Goal: Understand process/instructions: Learn about a topic

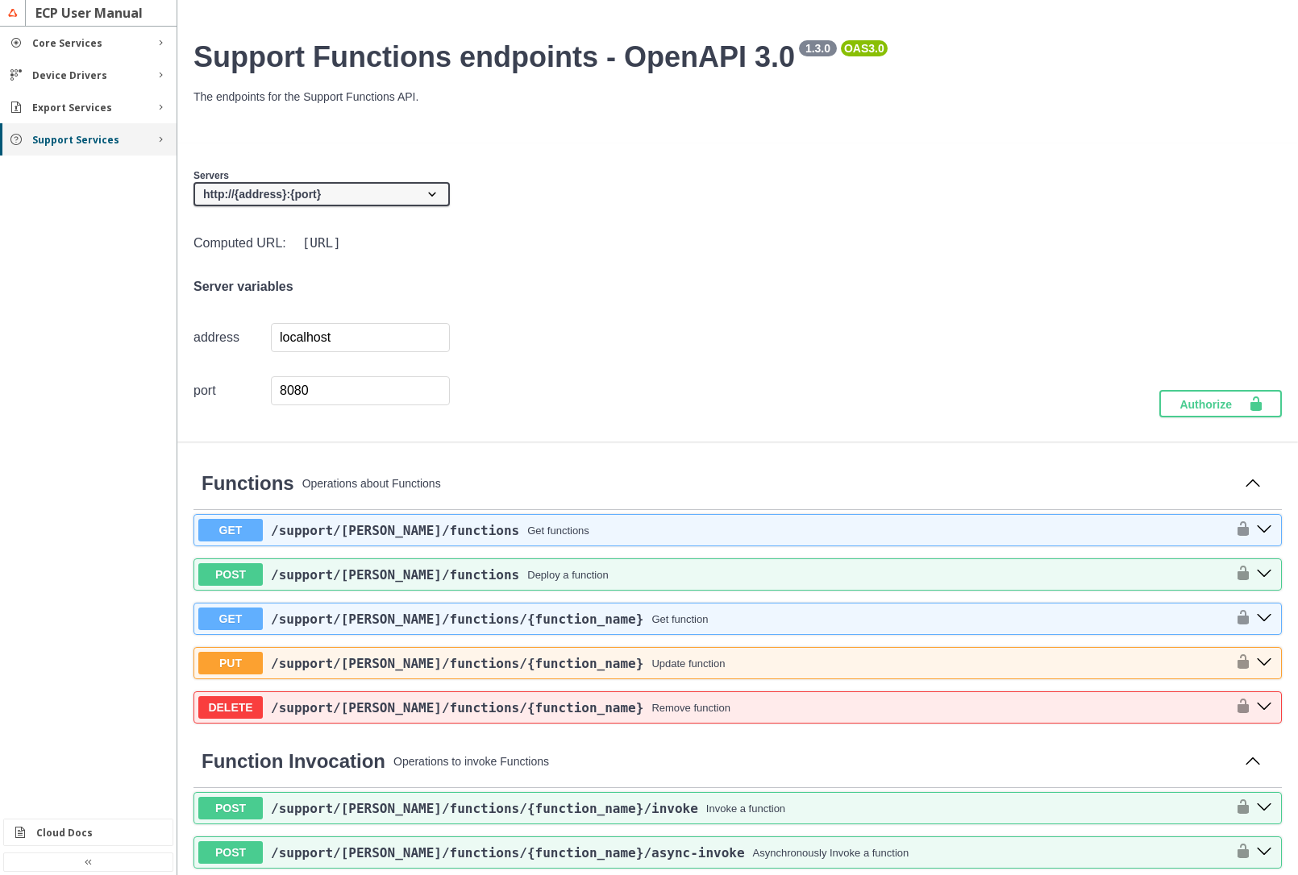
click at [164, 143] on iron-icon at bounding box center [160, 139] width 13 height 13
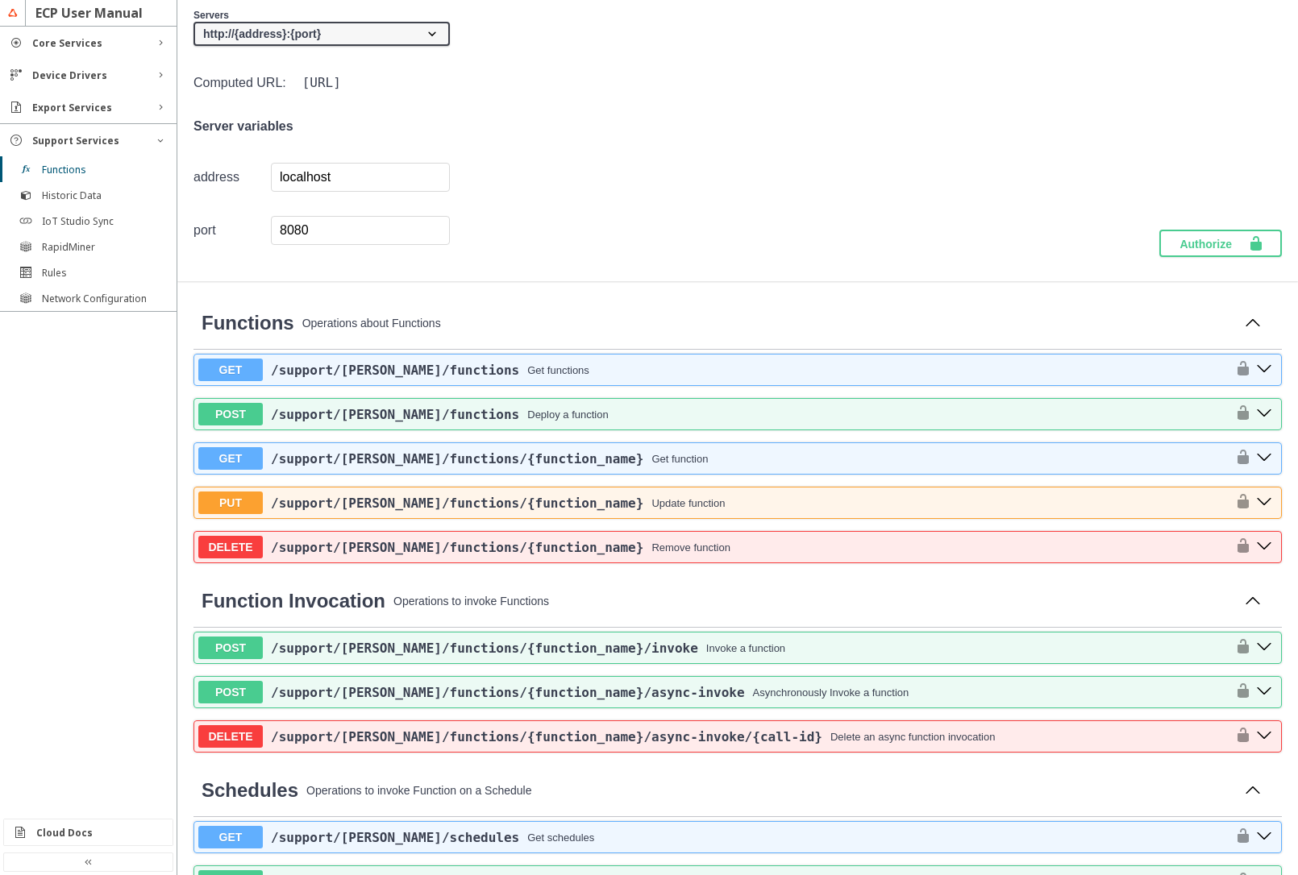
scroll to position [484, 0]
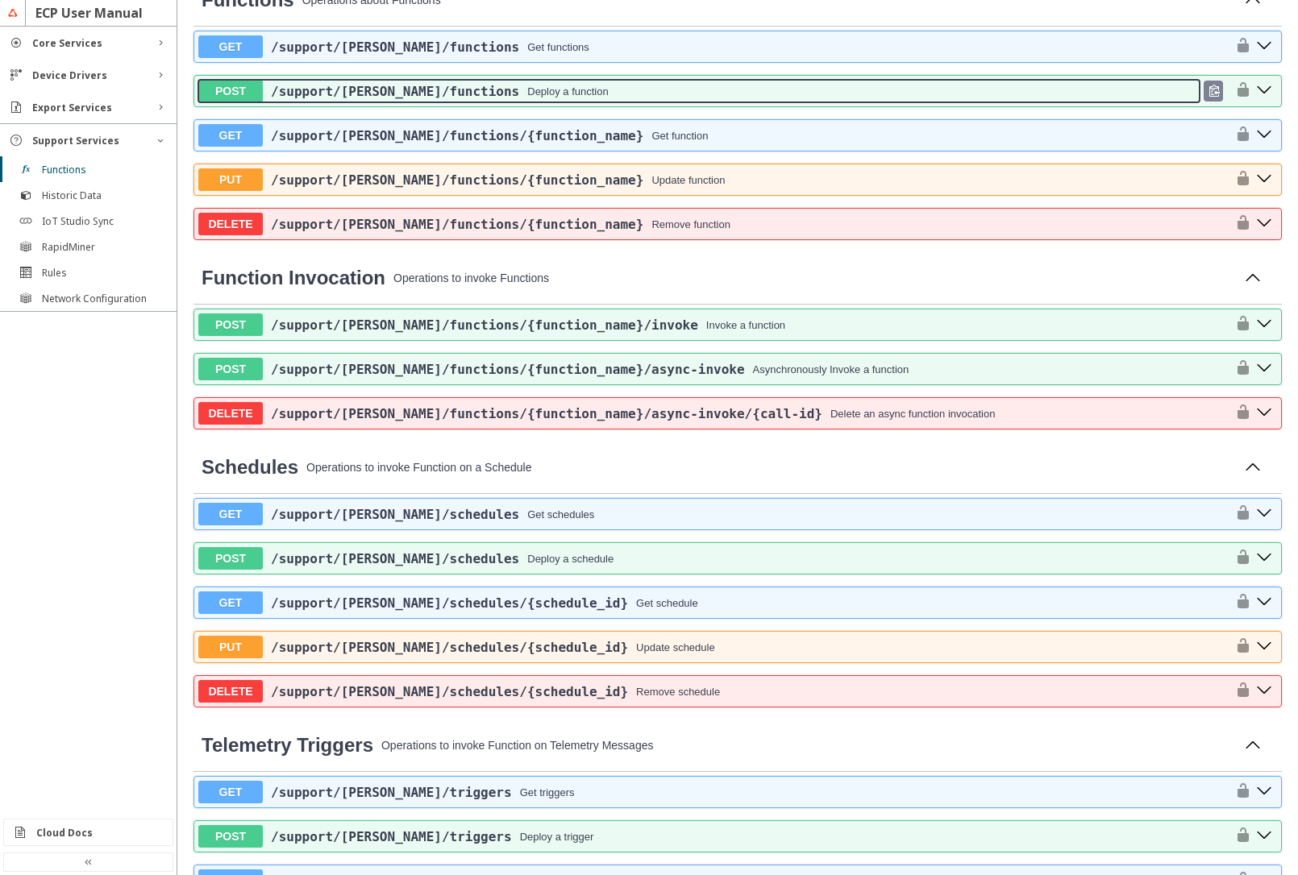
click at [530, 92] on div "Deploy a function" at bounding box center [567, 91] width 81 height 12
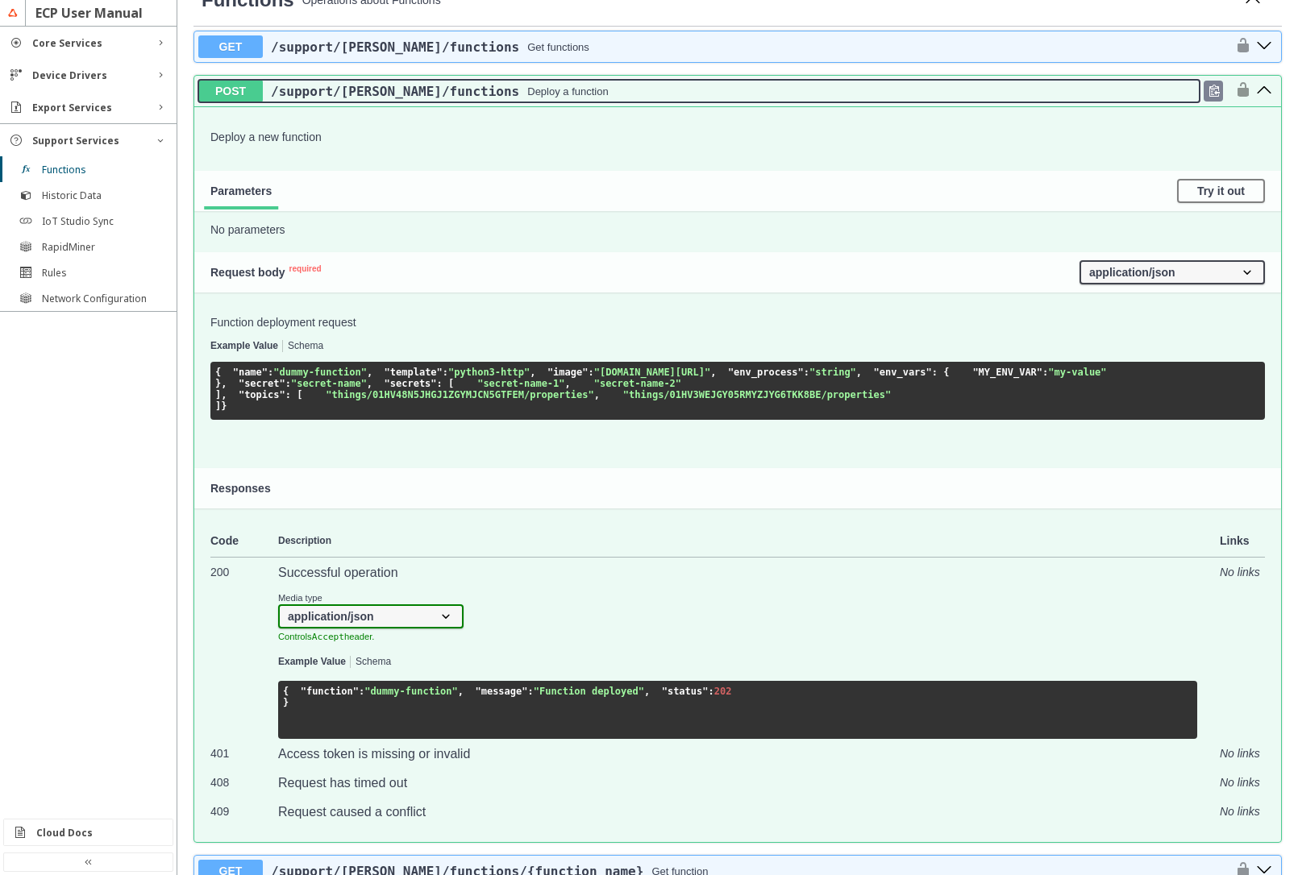
click at [542, 95] on div "/support /[PERSON_NAME] /functions Deploy a function" at bounding box center [731, 91] width 937 height 15
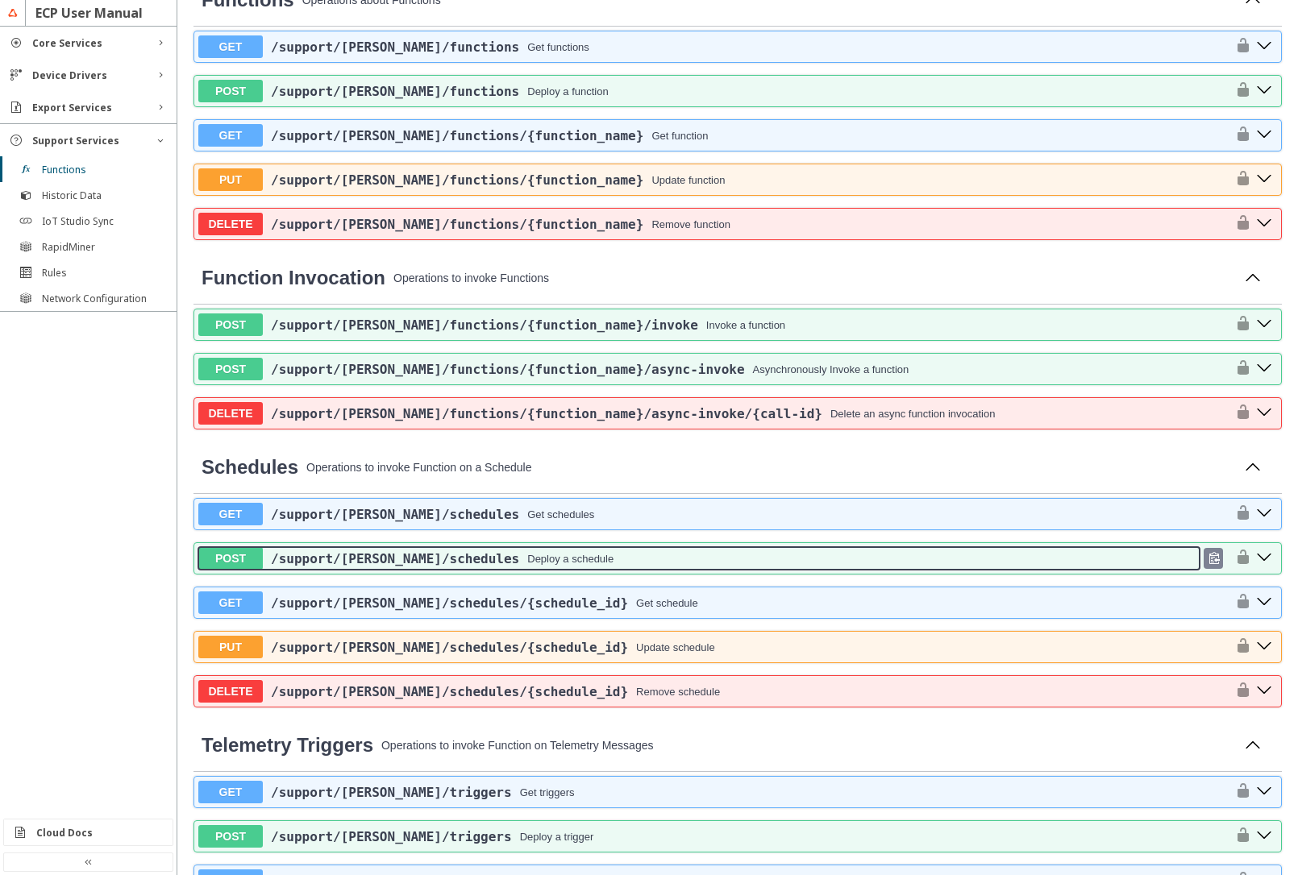
click at [589, 553] on div "/support /[PERSON_NAME] /schedules Deploy a schedule" at bounding box center [731, 558] width 937 height 15
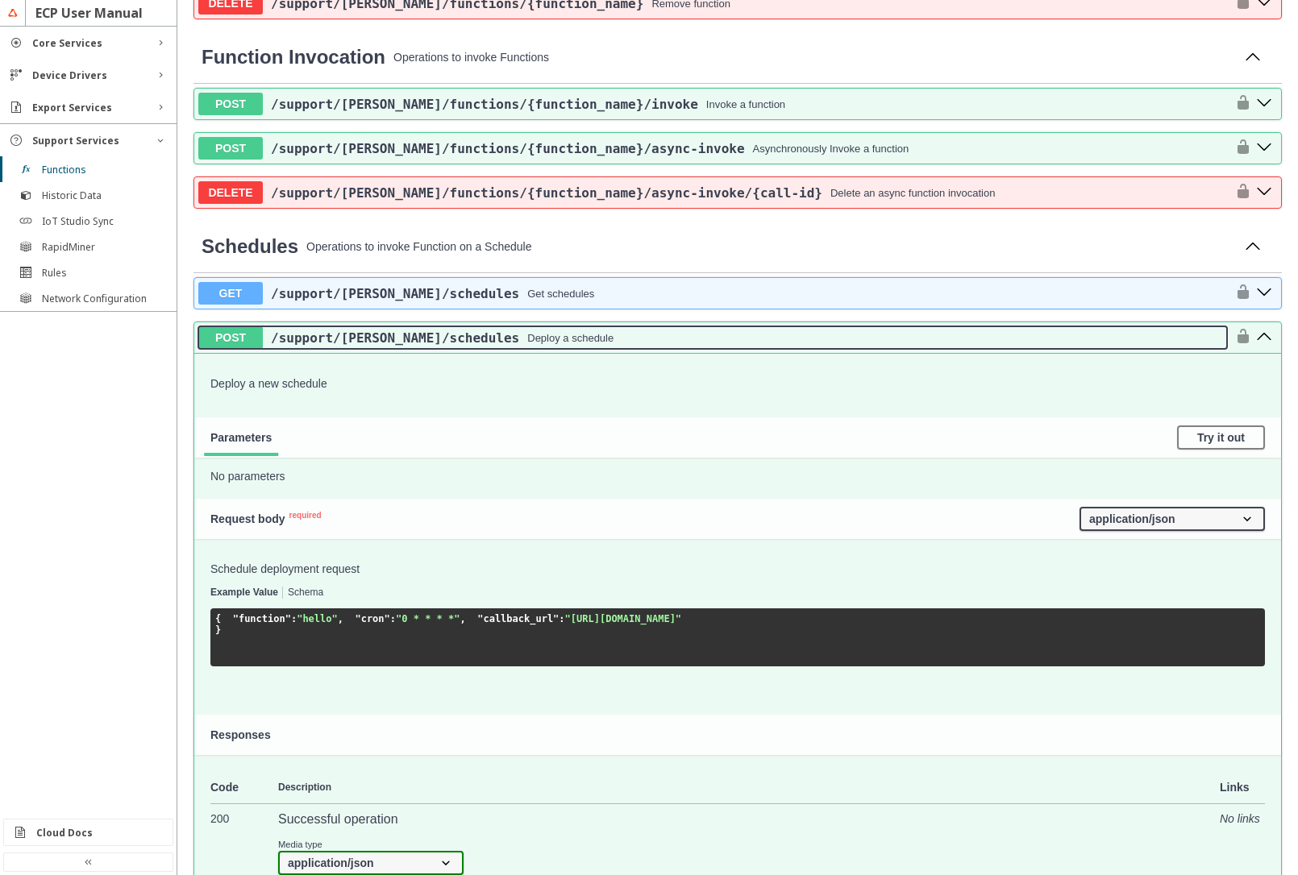
scroll to position [774, 0]
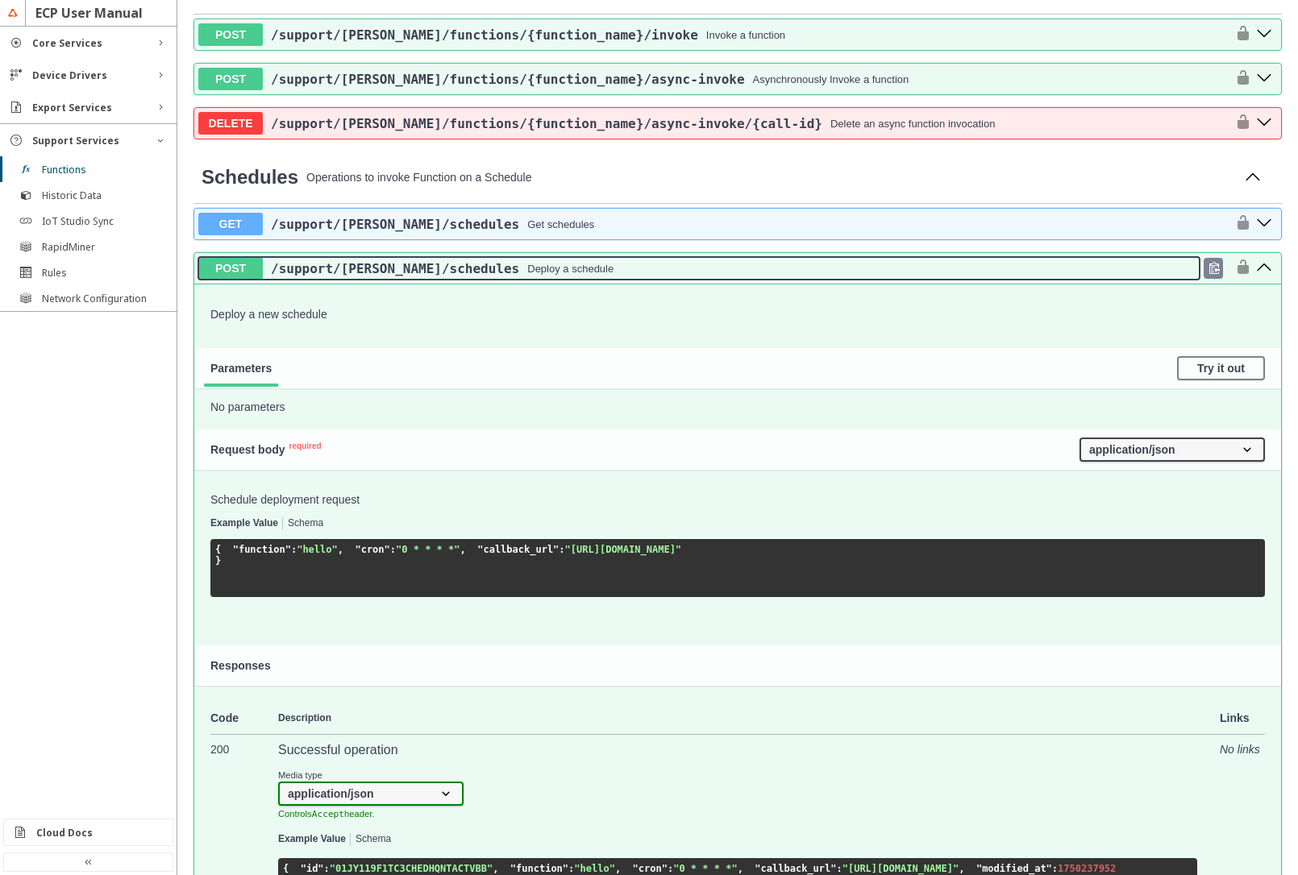
click at [636, 273] on div "/support /[PERSON_NAME] /schedules Deploy a schedule" at bounding box center [731, 268] width 937 height 15
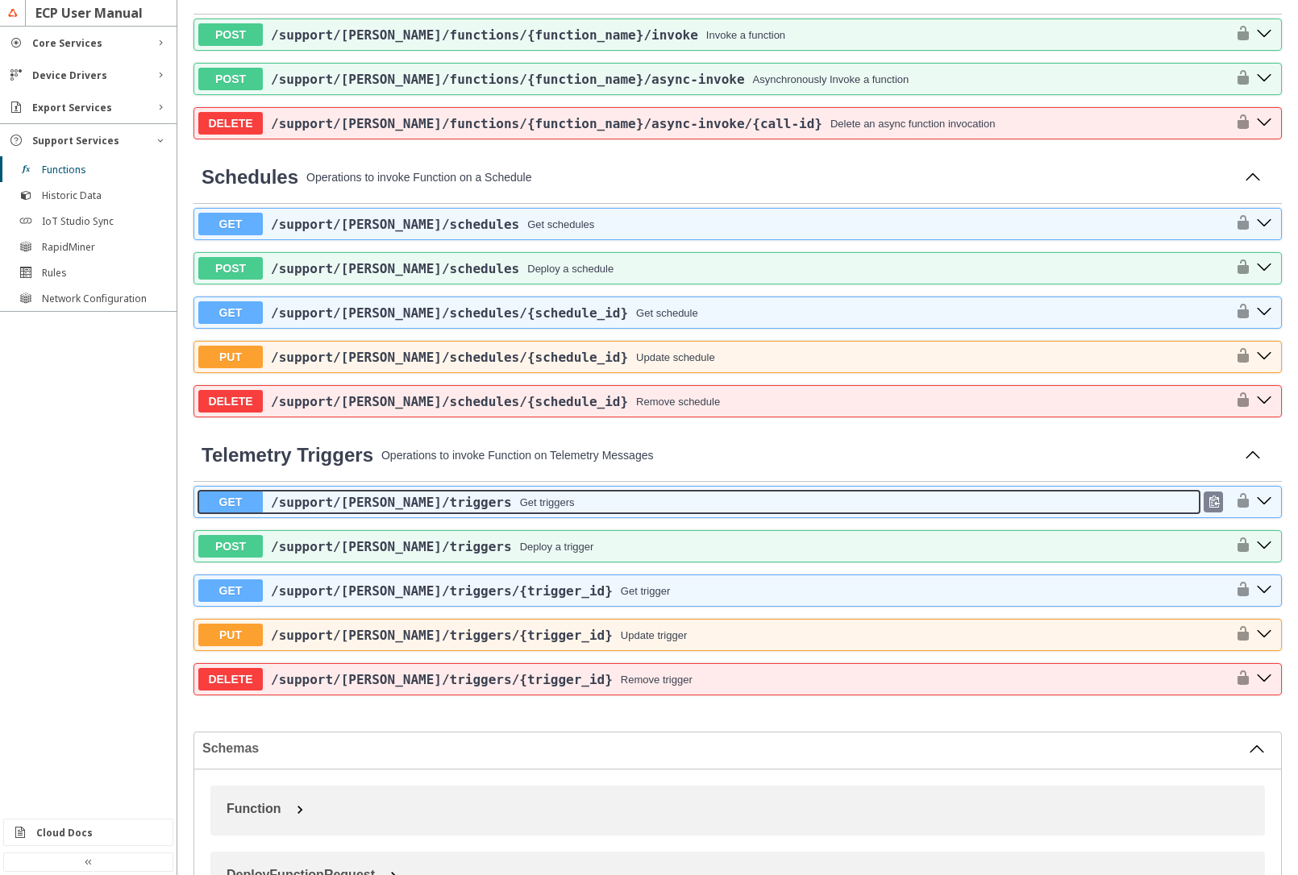
click at [625, 509] on div "/support /[PERSON_NAME] /triggers Get triggers" at bounding box center [731, 502] width 937 height 15
